Goal: Find specific page/section

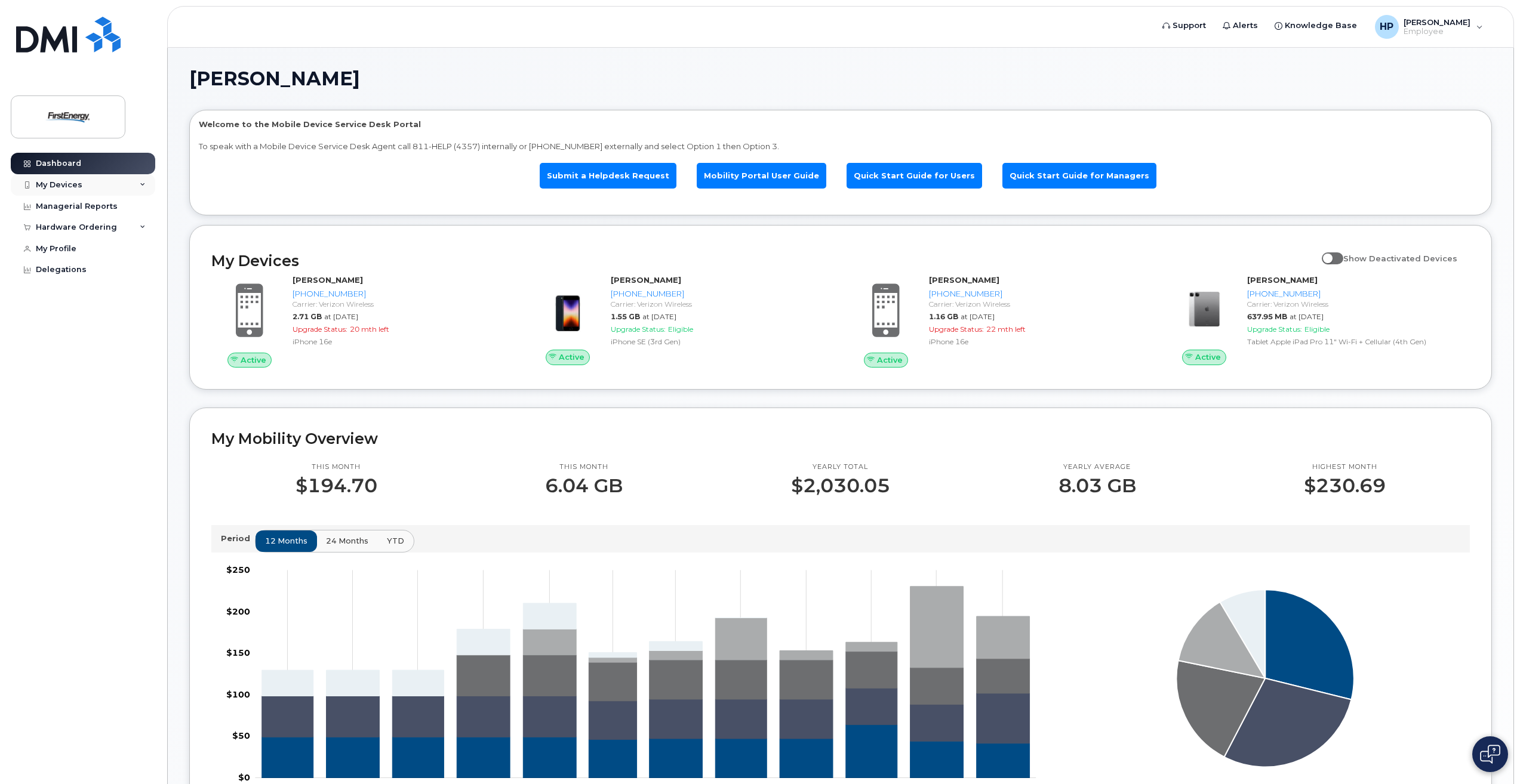
click at [143, 181] on div "My Devices" at bounding box center [82, 185] width 144 height 21
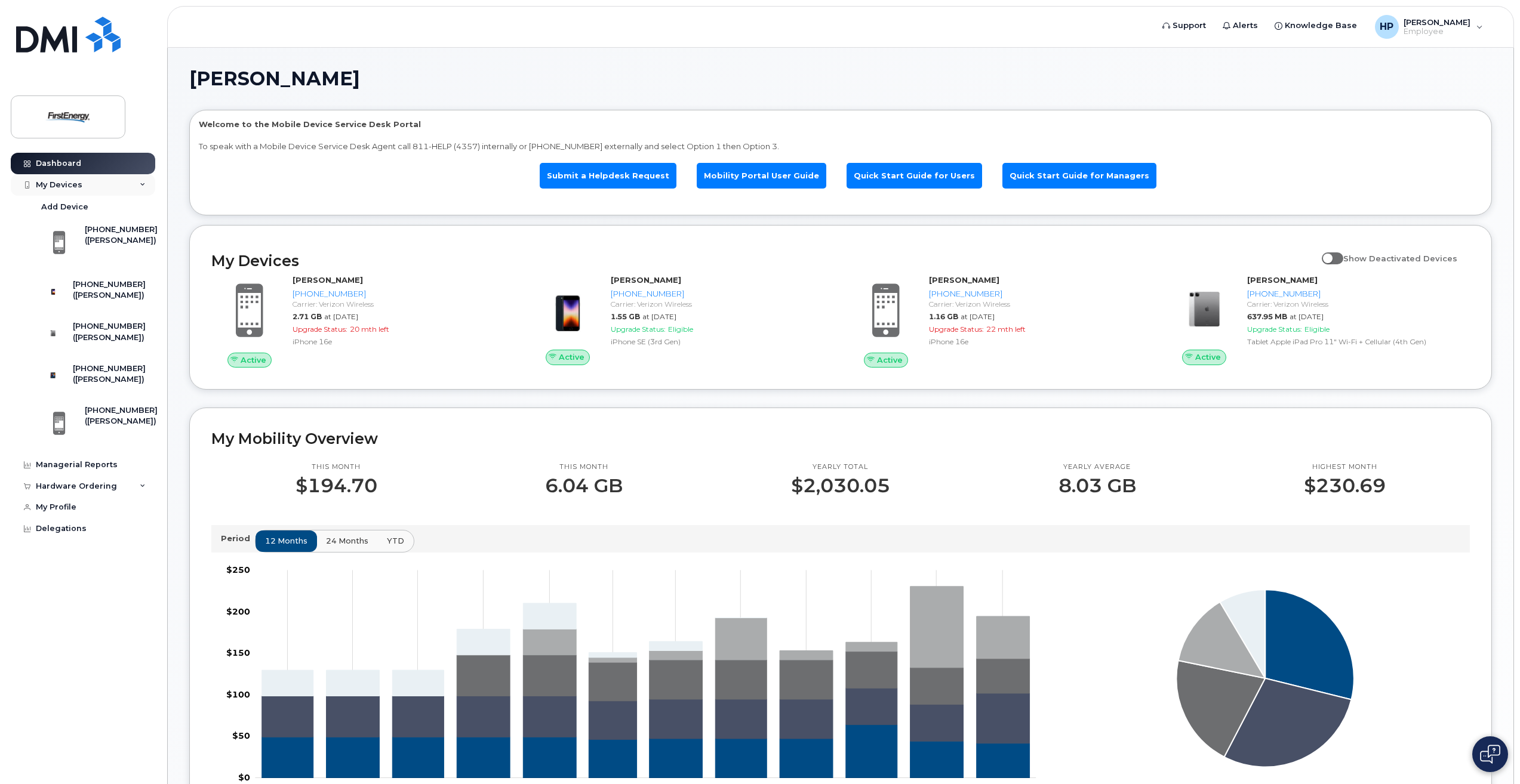
click at [143, 181] on div "My Devices" at bounding box center [82, 185] width 144 height 21
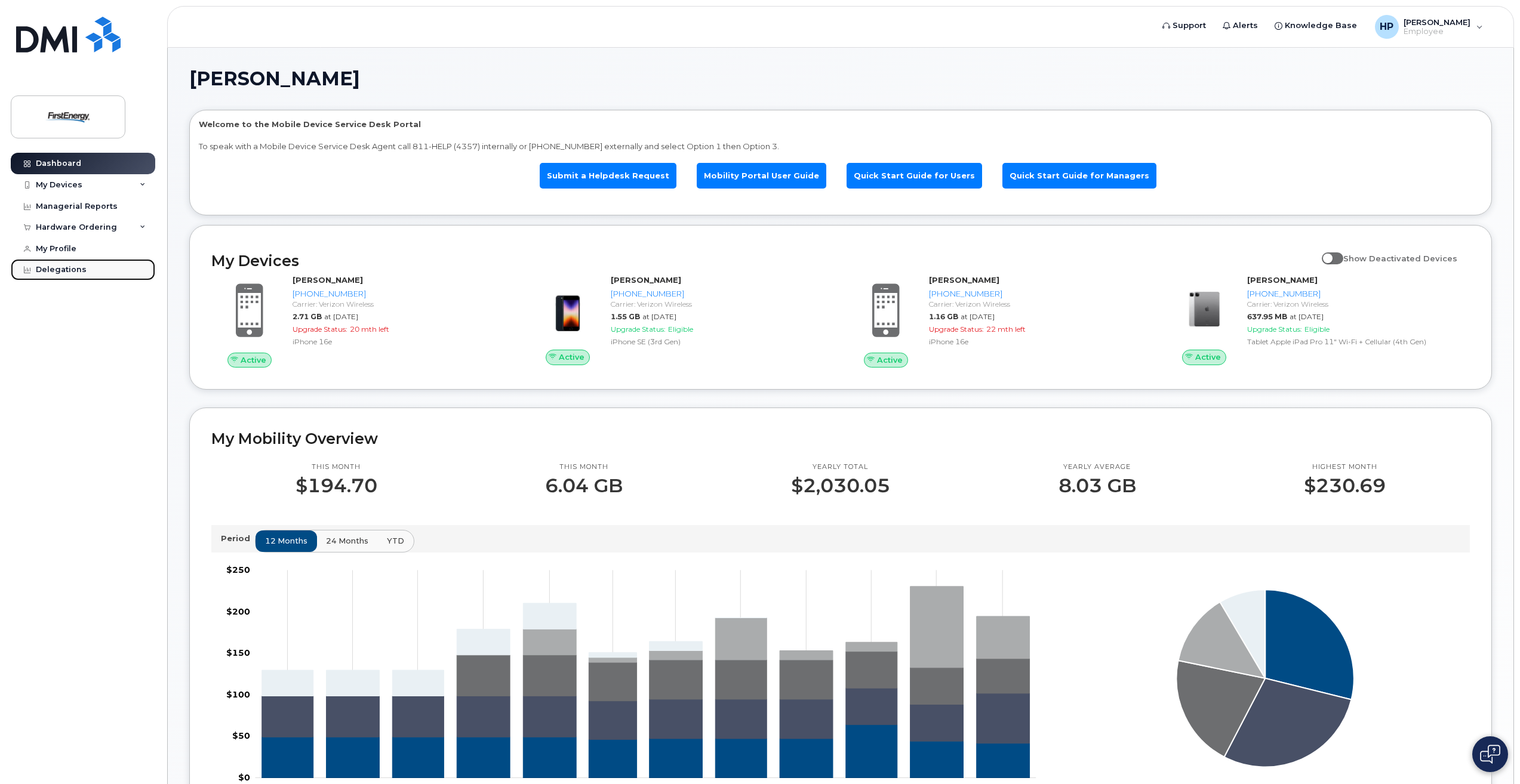
click at [55, 267] on div "Delegations" at bounding box center [61, 270] width 51 height 9
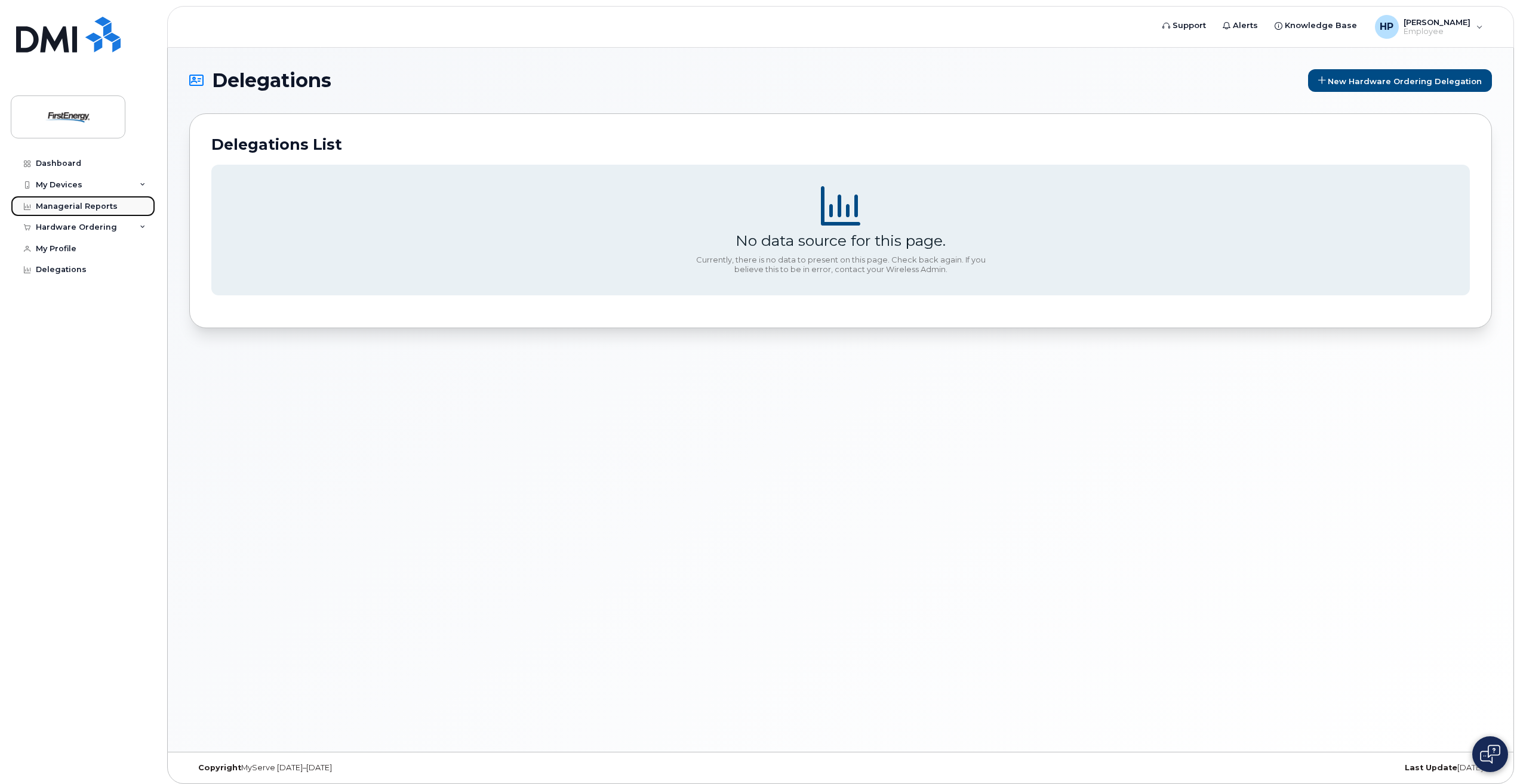
click at [76, 208] on div "Managerial Reports" at bounding box center [76, 206] width 82 height 9
click at [71, 158] on link "Dashboard" at bounding box center [82, 164] width 144 height 21
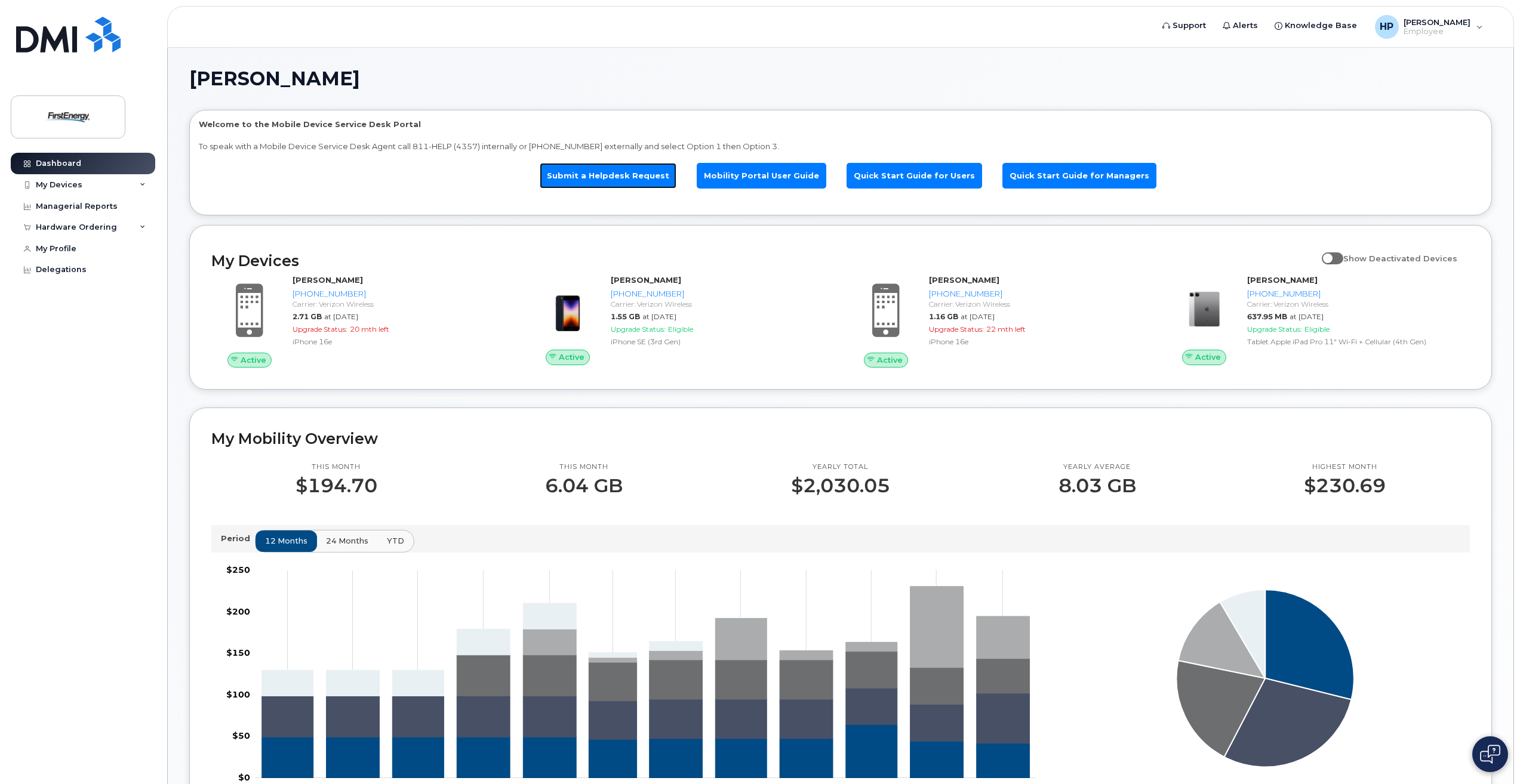
click at [599, 169] on link "Submit a Helpdesk Request" at bounding box center [608, 175] width 137 height 26
